Goal: Information Seeking & Learning: Check status

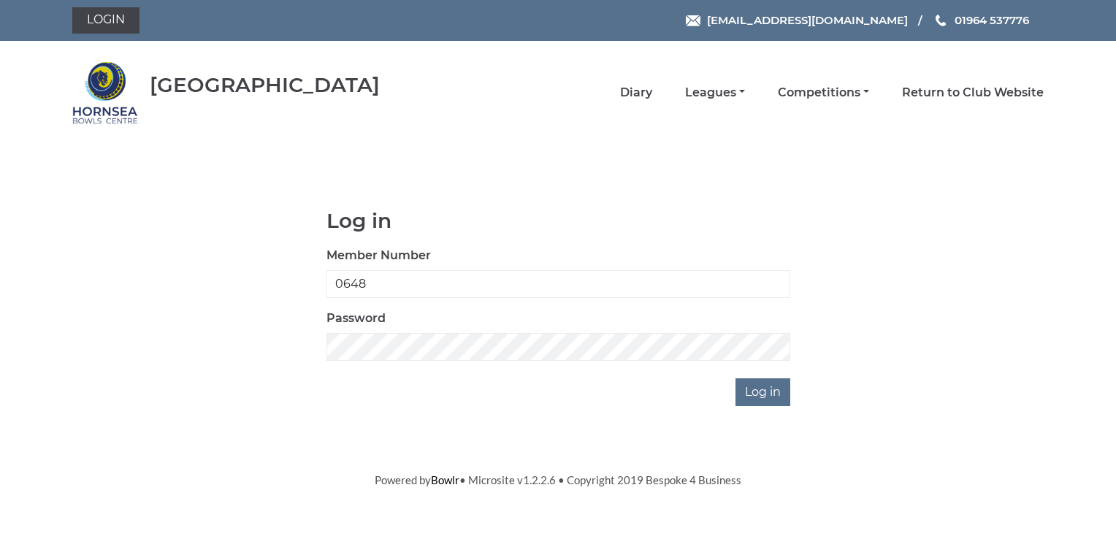
click at [1059, 72] on nav "Hornsea Bowls Centre Diary Leagues Club leagues - Winter 2025-6 Club leagues - …" at bounding box center [558, 92] width 1116 height 103
click at [1057, 80] on nav "Hornsea Bowls Centre Diary Leagues Club leagues - Winter 2025-6 Club leagues - …" at bounding box center [558, 92] width 1116 height 103
click at [760, 390] on input "Log in" at bounding box center [763, 392] width 55 height 28
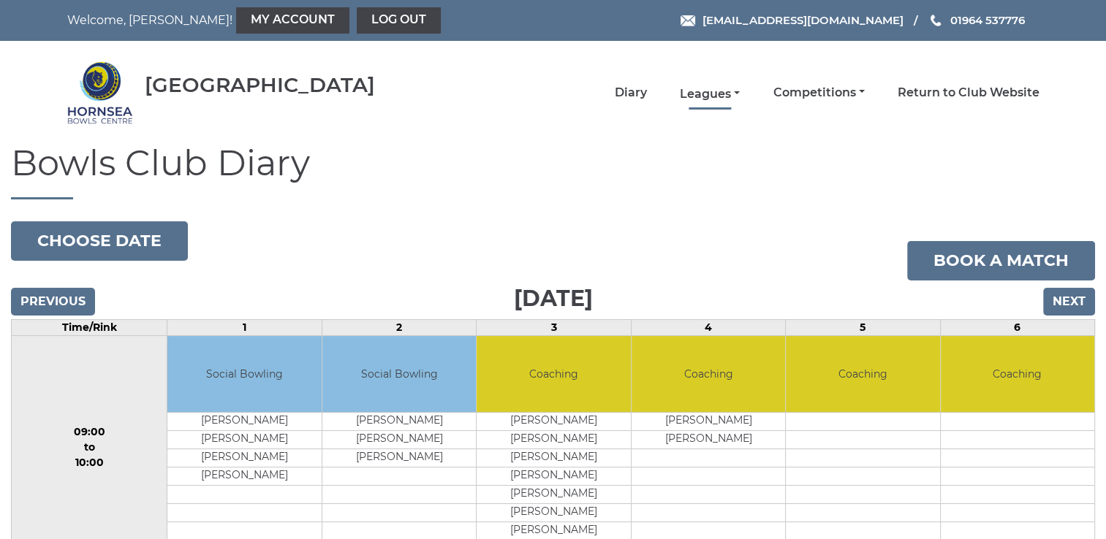
click at [730, 92] on link "Leagues" at bounding box center [710, 94] width 60 height 16
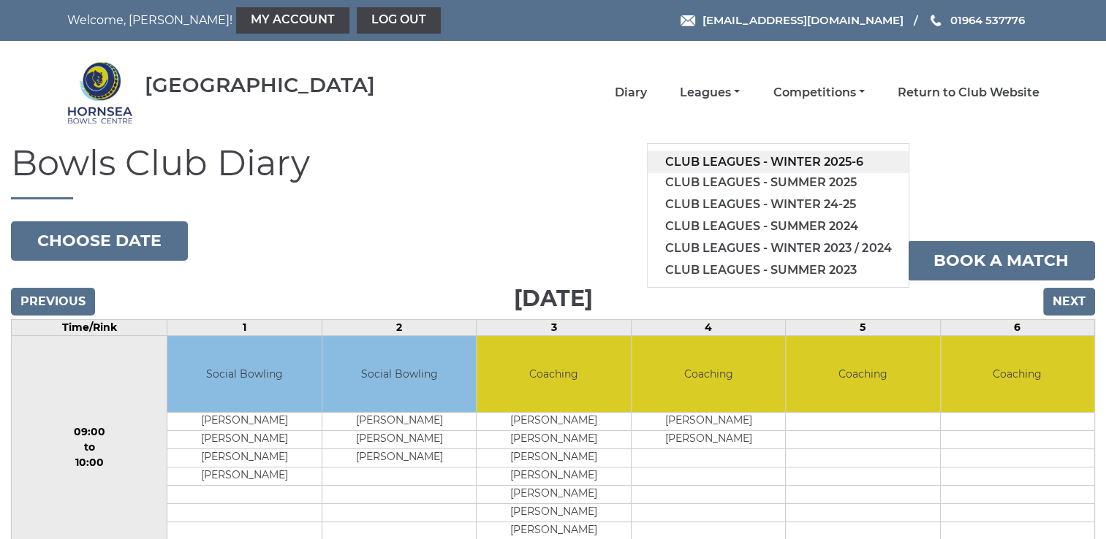
click at [707, 156] on link "Club leagues - Winter 2025-6" at bounding box center [777, 162] width 261 height 22
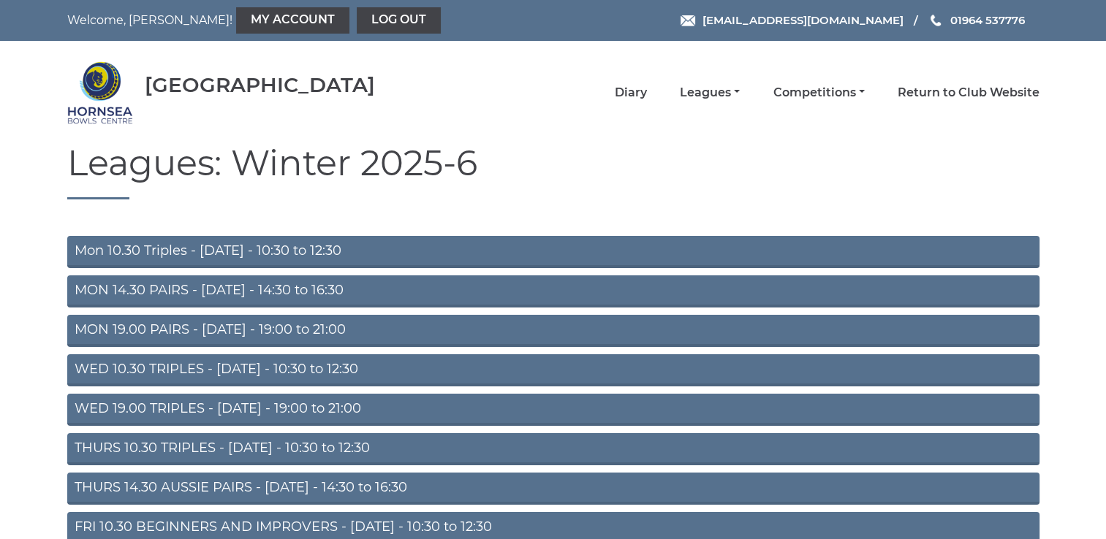
click at [198, 366] on link "WED 10.30 TRIPLES - [DATE] - 10:30 to 12:30" at bounding box center [553, 370] width 972 height 32
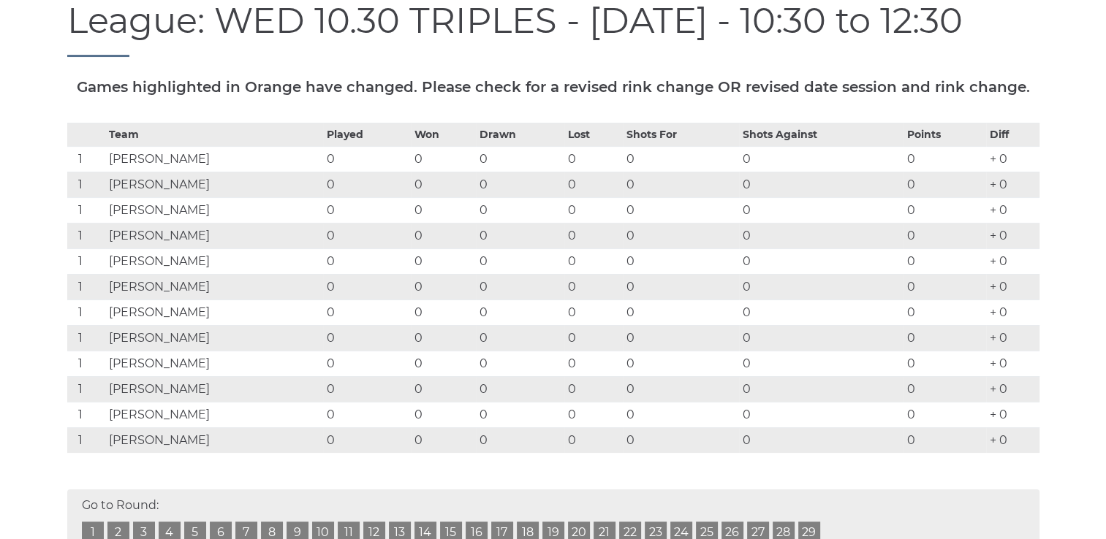
scroll to position [204, 0]
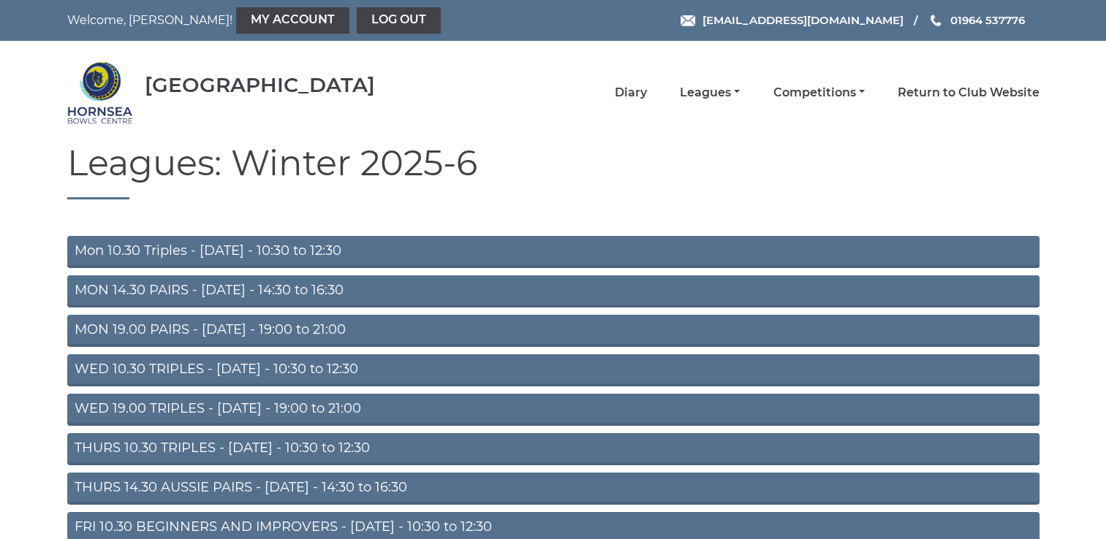
click at [319, 487] on link "THURS 14.30 AUSSIE PAIRS - [DATE] - 14:30 to 16:30" at bounding box center [553, 489] width 972 height 32
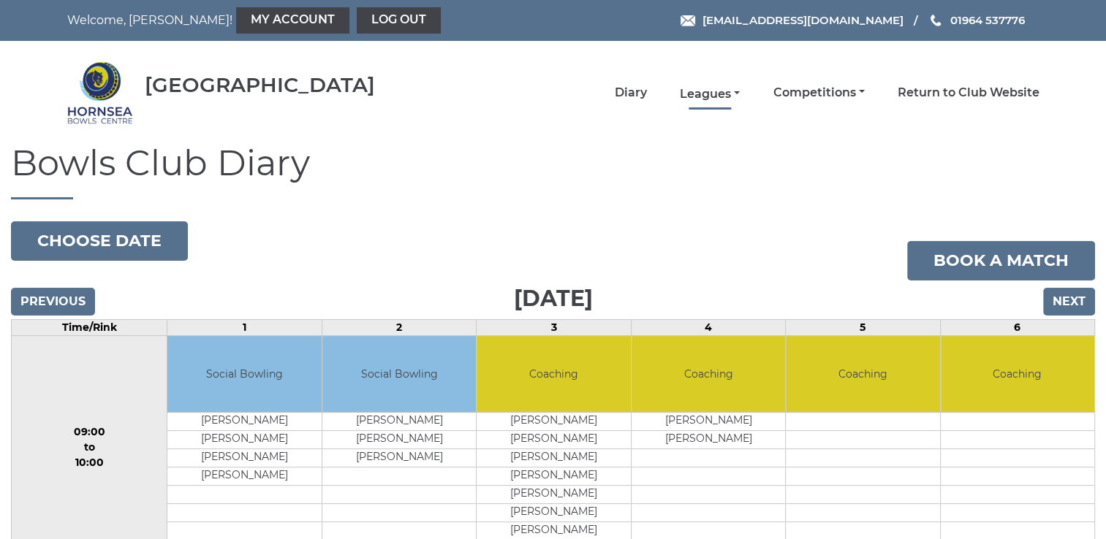
click at [704, 88] on link "Leagues" at bounding box center [710, 94] width 60 height 16
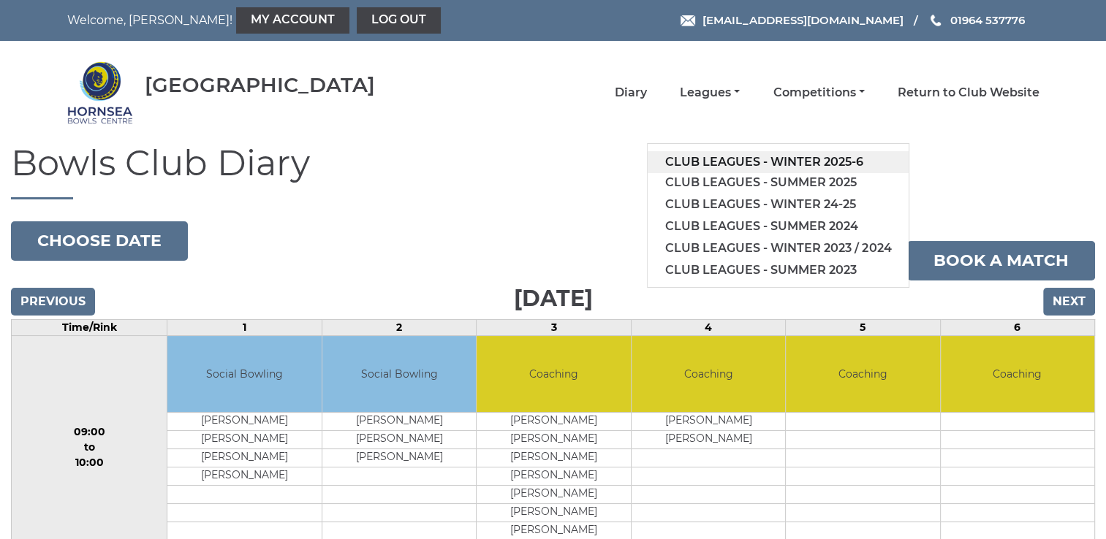
click at [755, 156] on link "Club leagues - Winter 2025-6" at bounding box center [777, 162] width 261 height 22
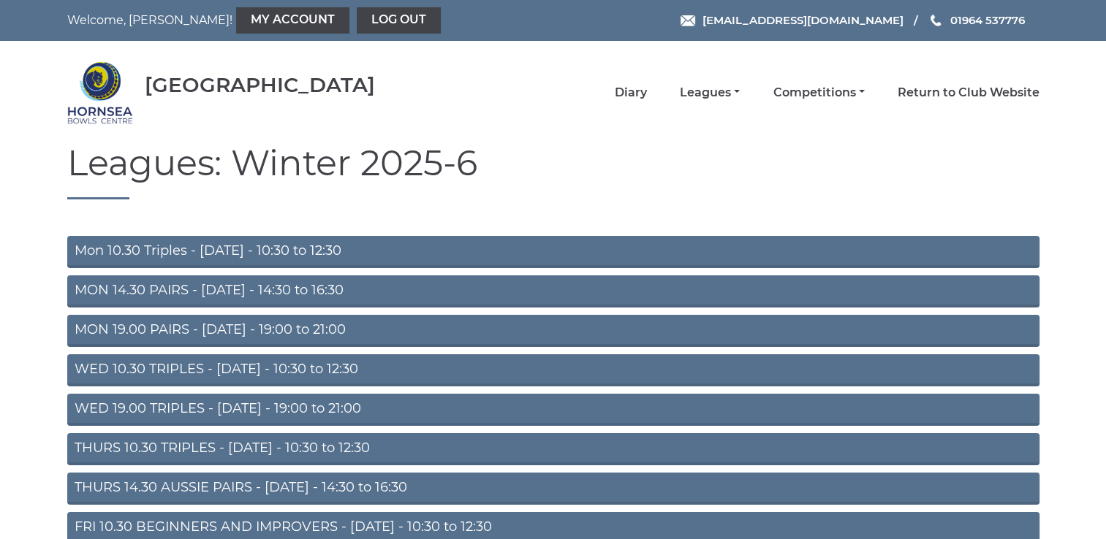
click at [307, 368] on link "WED 10.30 TRIPLES - [DATE] - 10:30 to 12:30" at bounding box center [553, 370] width 972 height 32
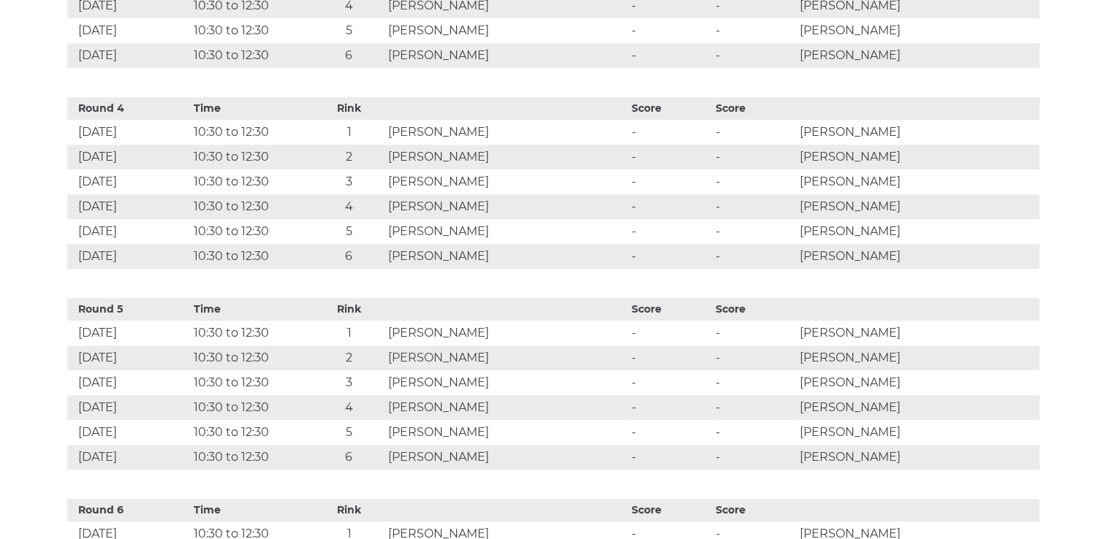
scroll to position [1267, 0]
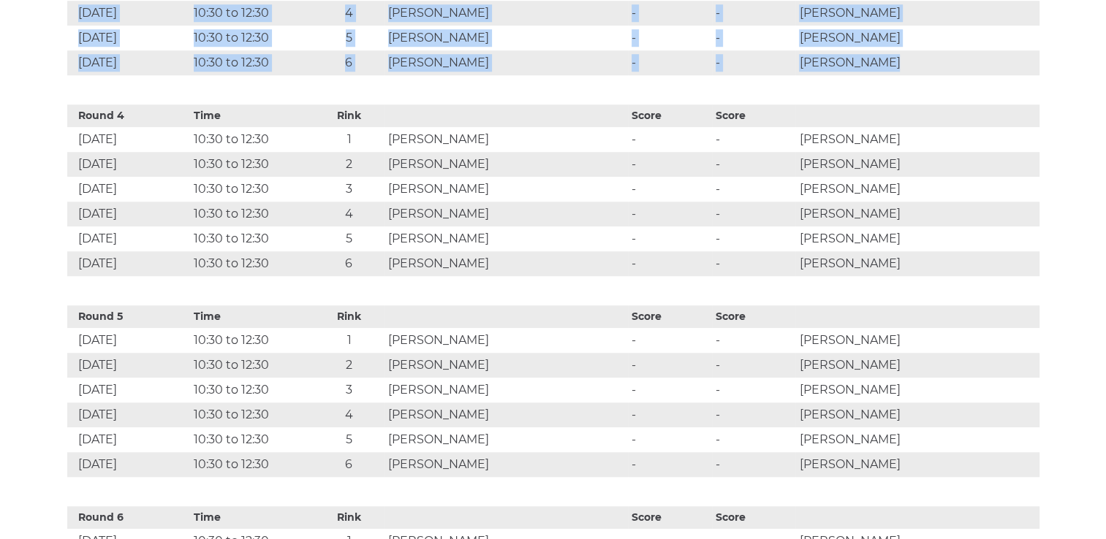
drag, startPoint x: 1103, startPoint y: 123, endPoint x: 1092, endPoint y: 91, distance: 34.0
drag, startPoint x: 1092, startPoint y: 91, endPoint x: 1064, endPoint y: 199, distance: 111.6
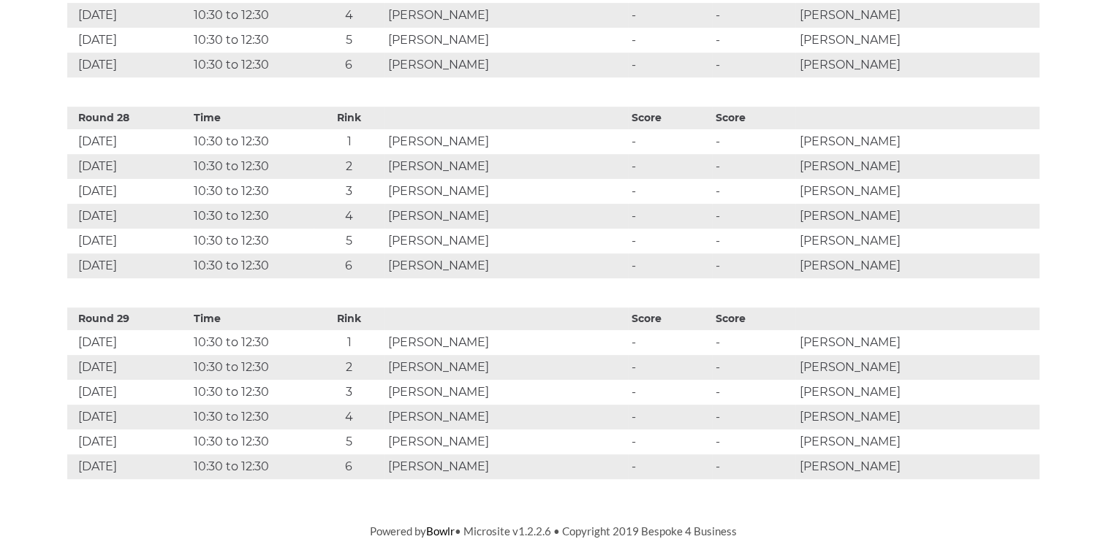
scroll to position [6123, 0]
